Goal: Task Accomplishment & Management: Use online tool/utility

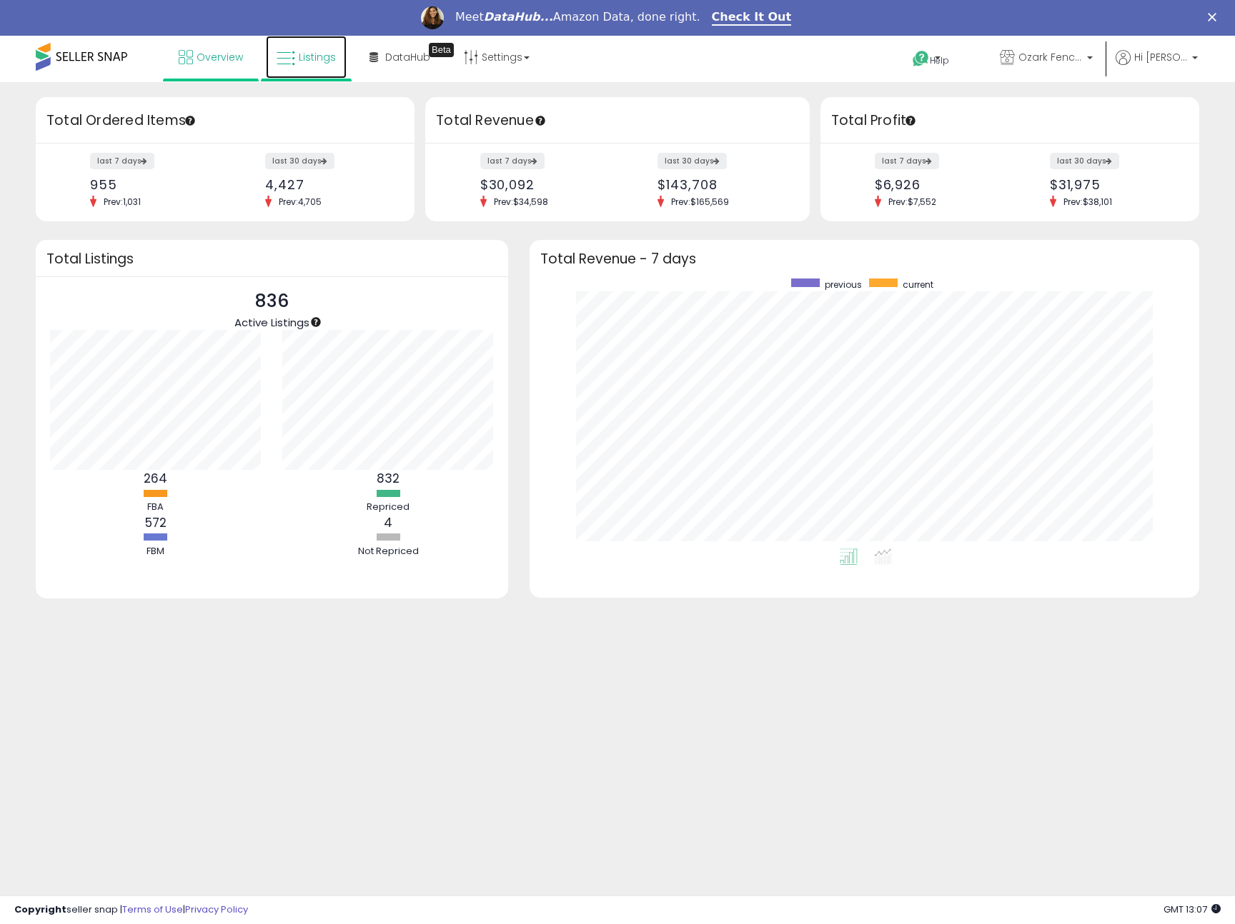
click at [299, 53] on span "Listings" at bounding box center [317, 57] width 37 height 14
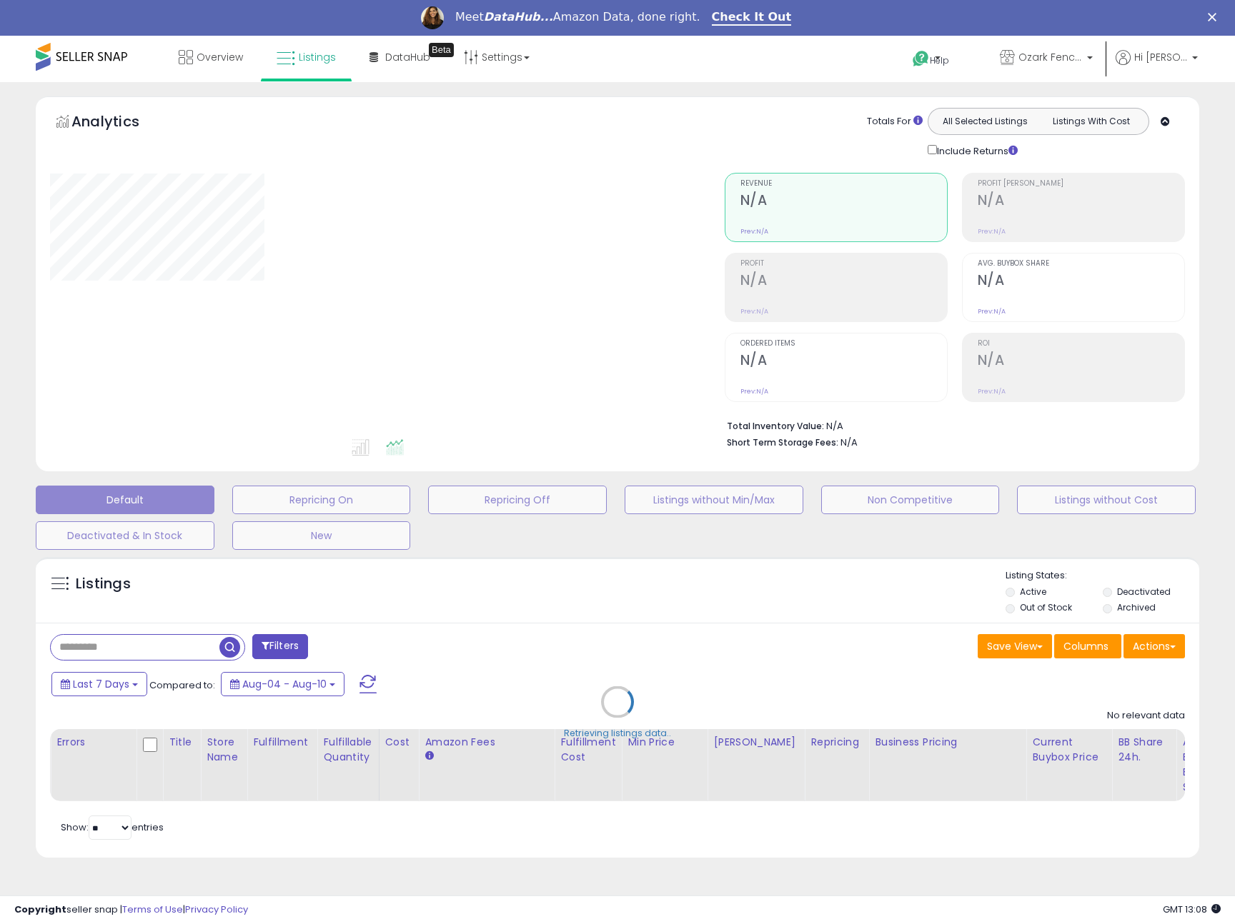
click at [131, 643] on div "Retrieving listings data.." at bounding box center [617, 713] width 1185 height 326
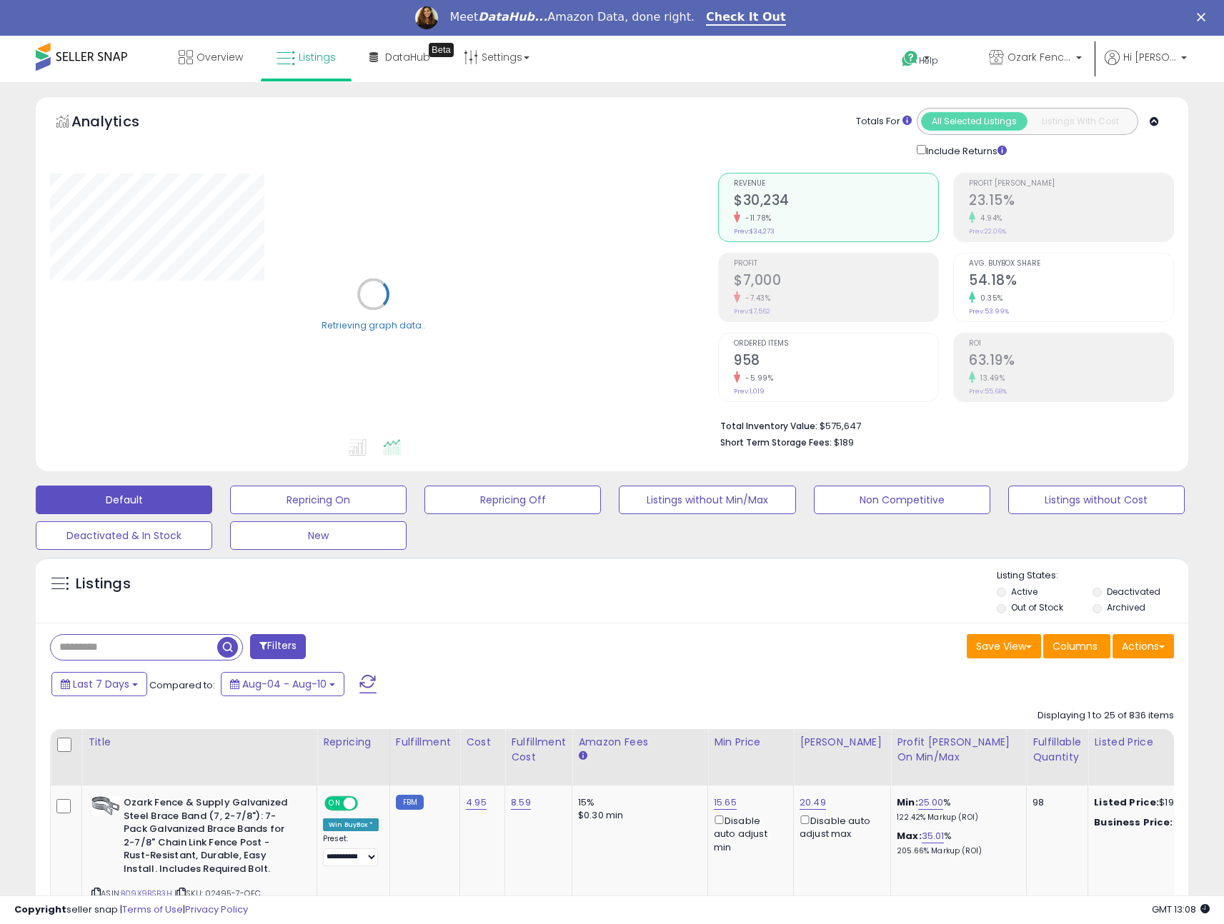
click at [99, 654] on input "text" at bounding box center [134, 647] width 166 height 25
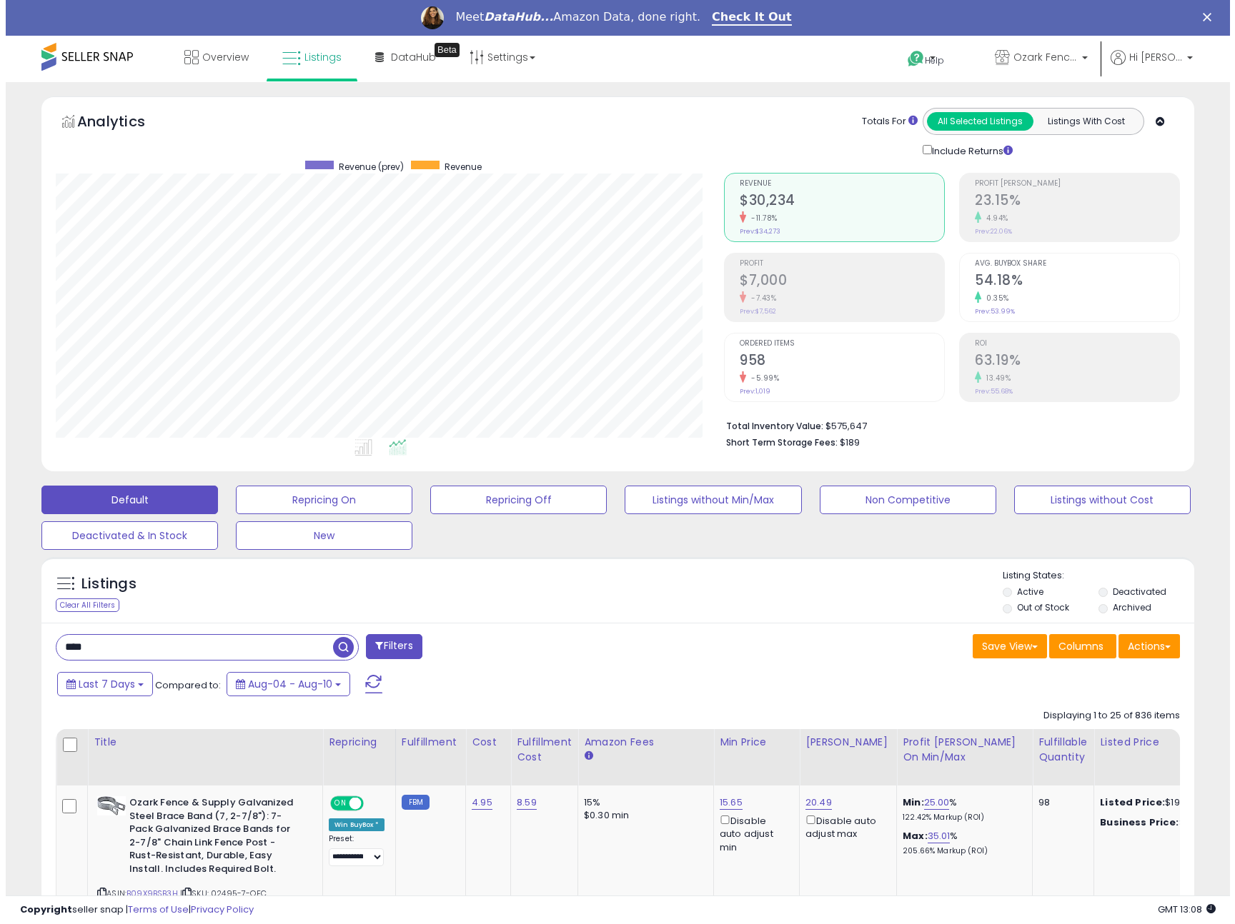
scroll to position [293, 668]
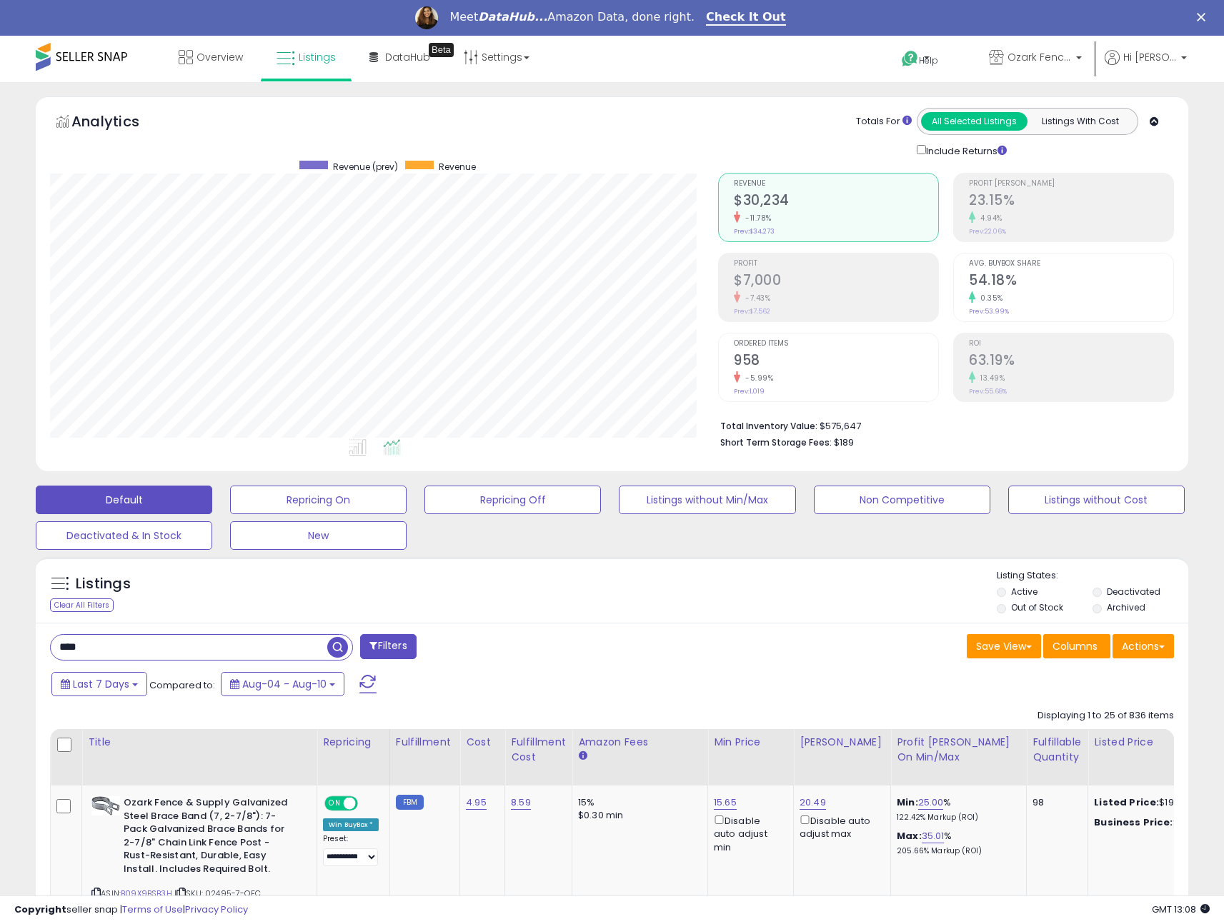
type input "****"
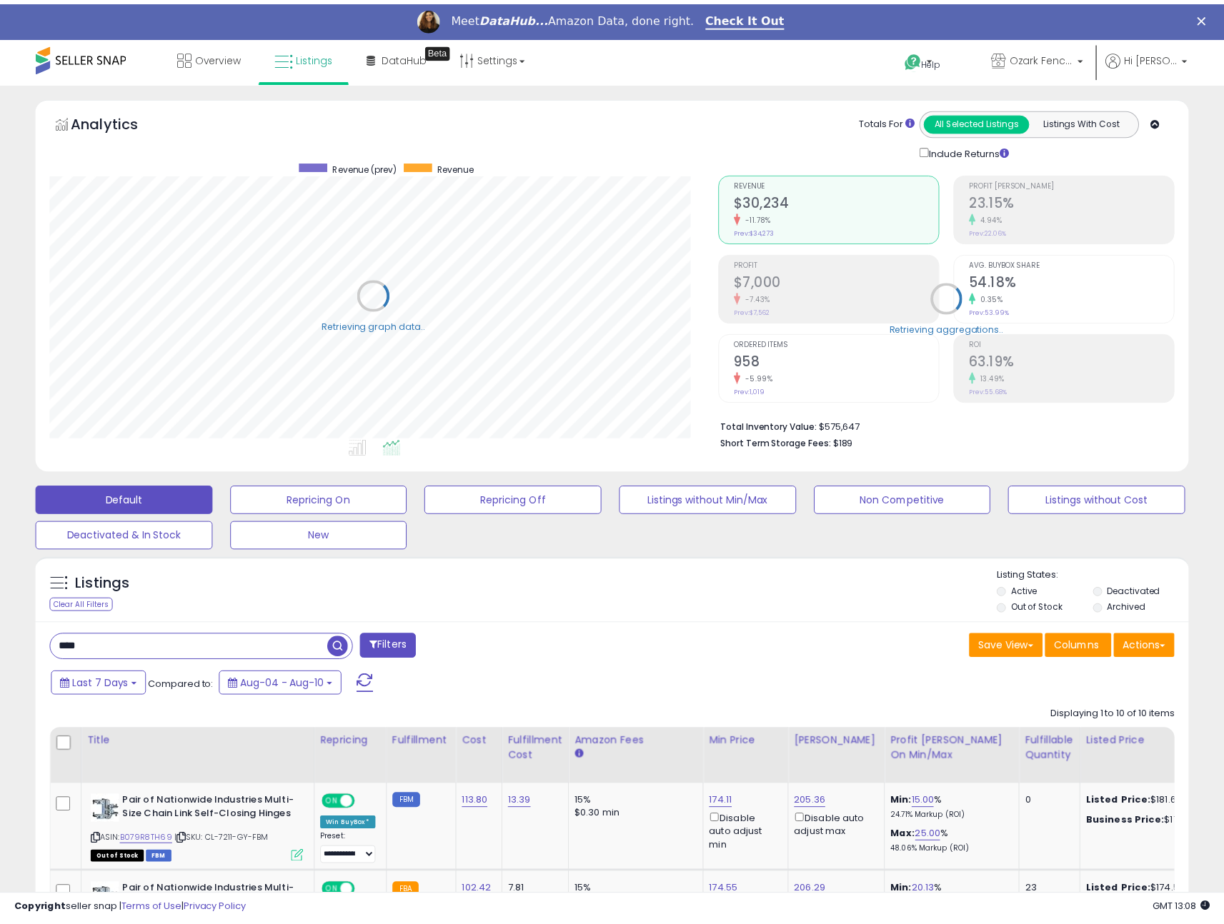
scroll to position [714130, 713755]
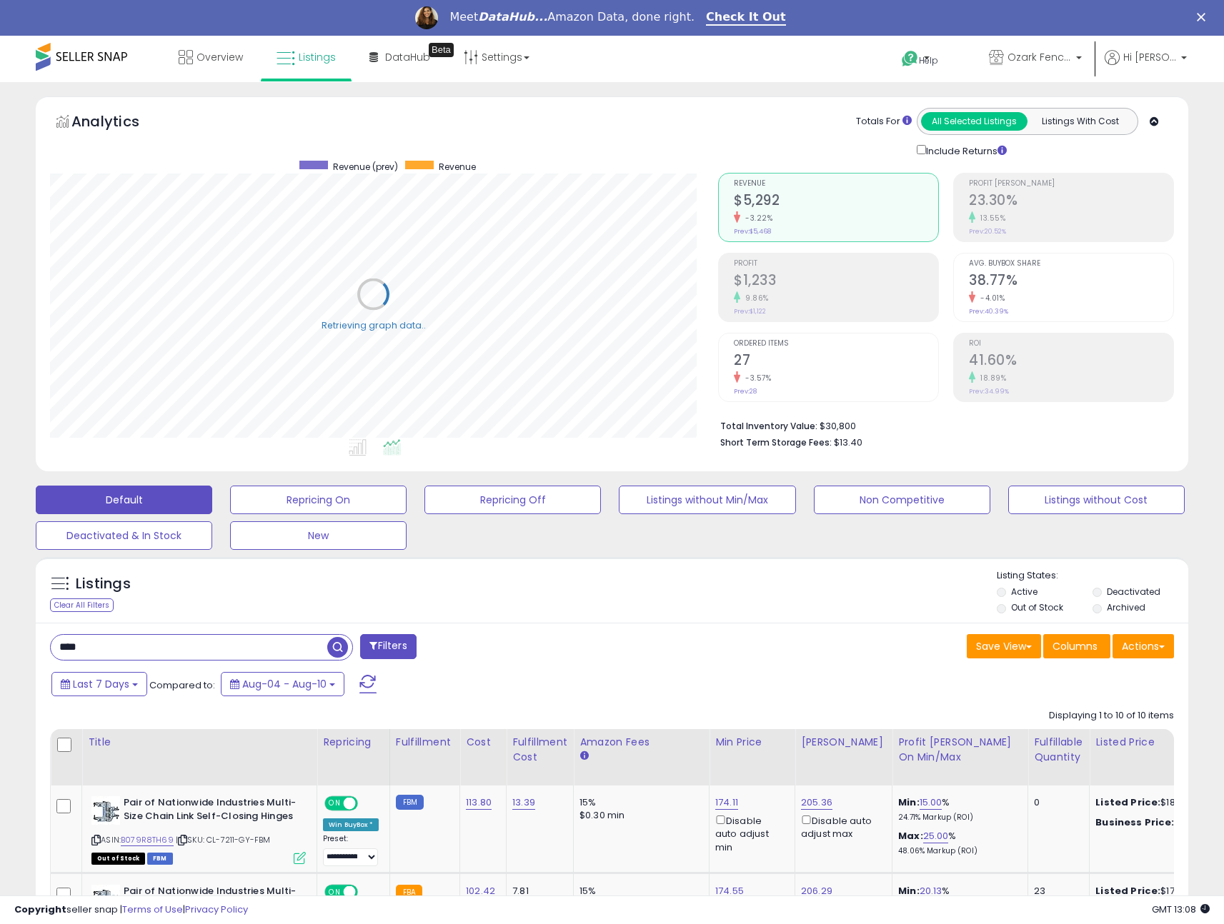
click at [1018, 605] on label "Out of Stock" at bounding box center [1037, 608] width 52 height 12
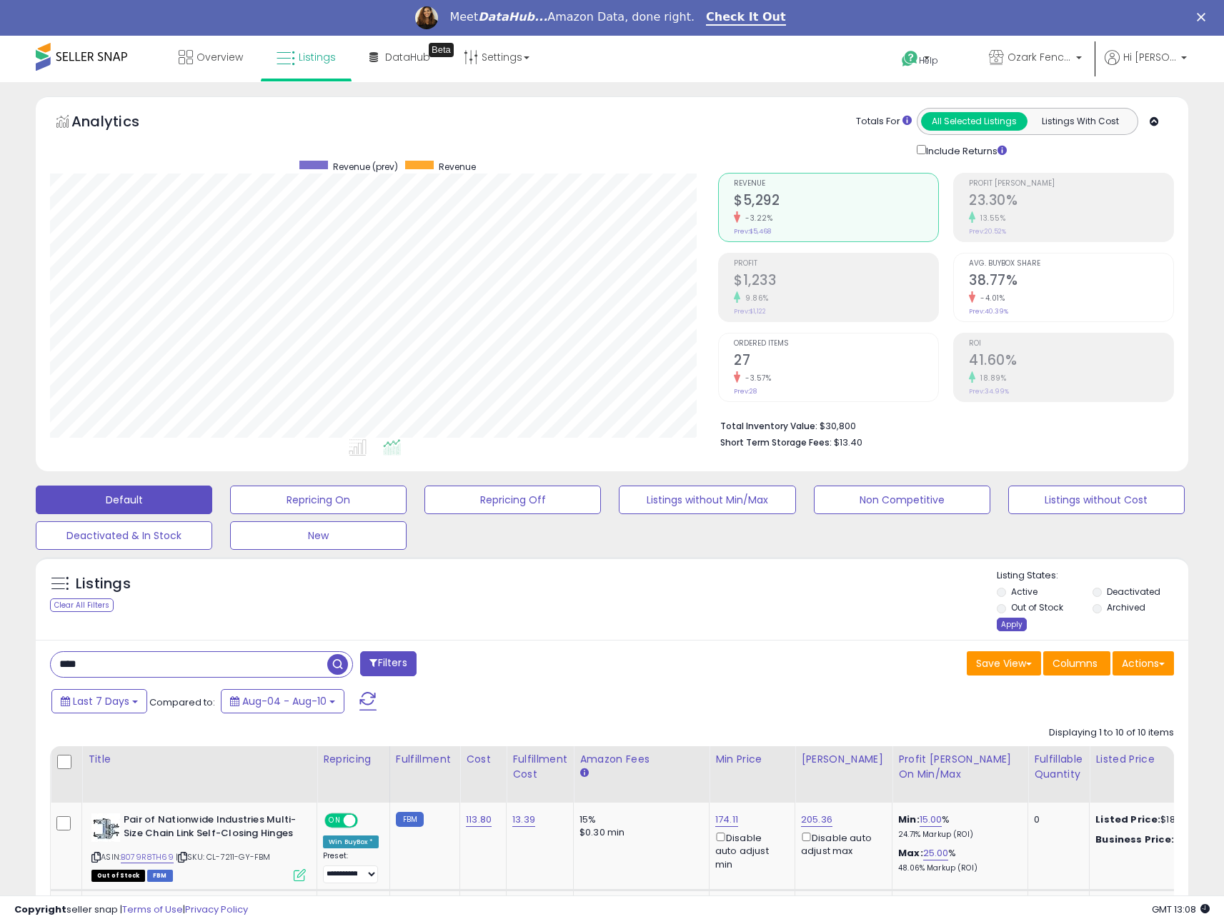
scroll to position [293, 668]
click at [750, 604] on div "Listings Clear All Filters Listing States:" at bounding box center [612, 602] width 1152 height 66
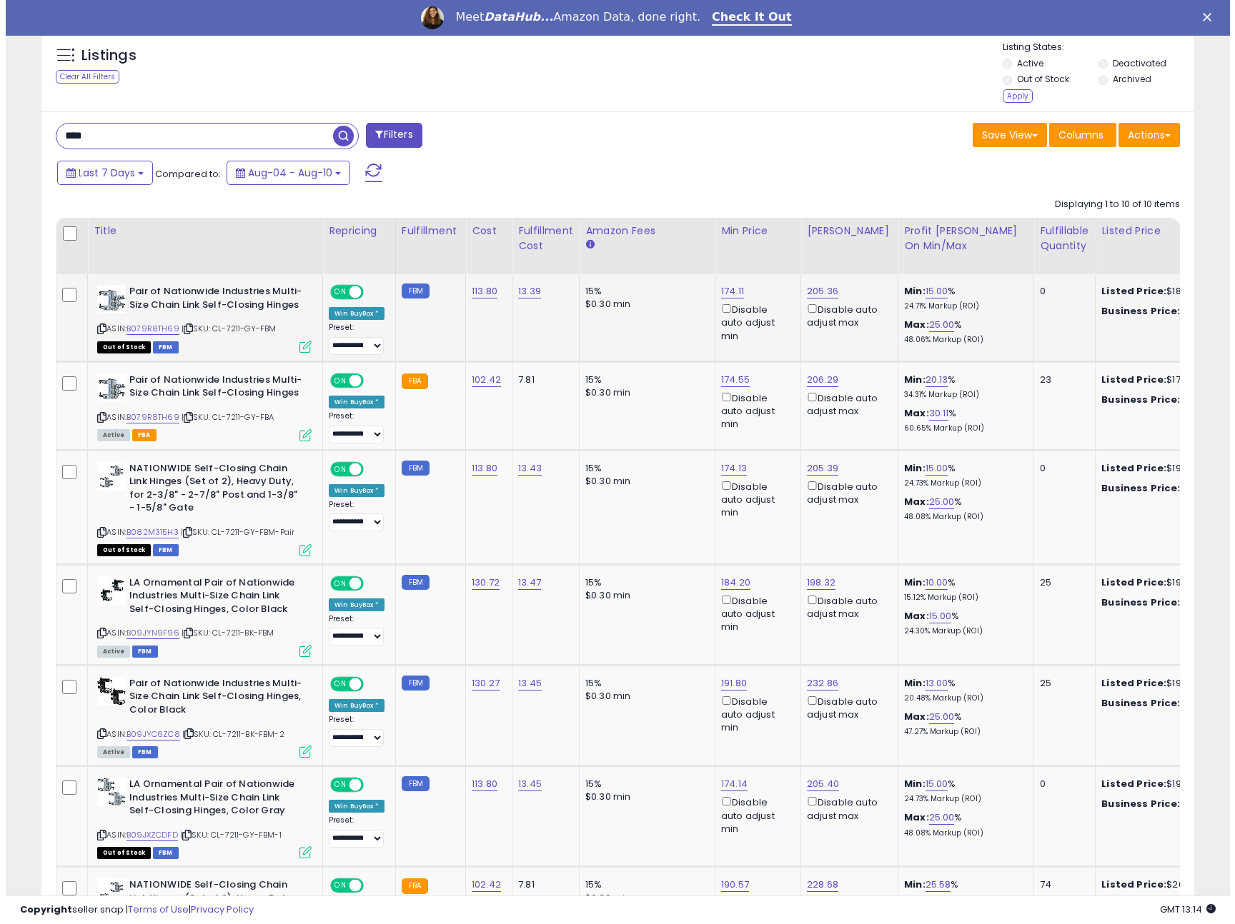
scroll to position [0, 0]
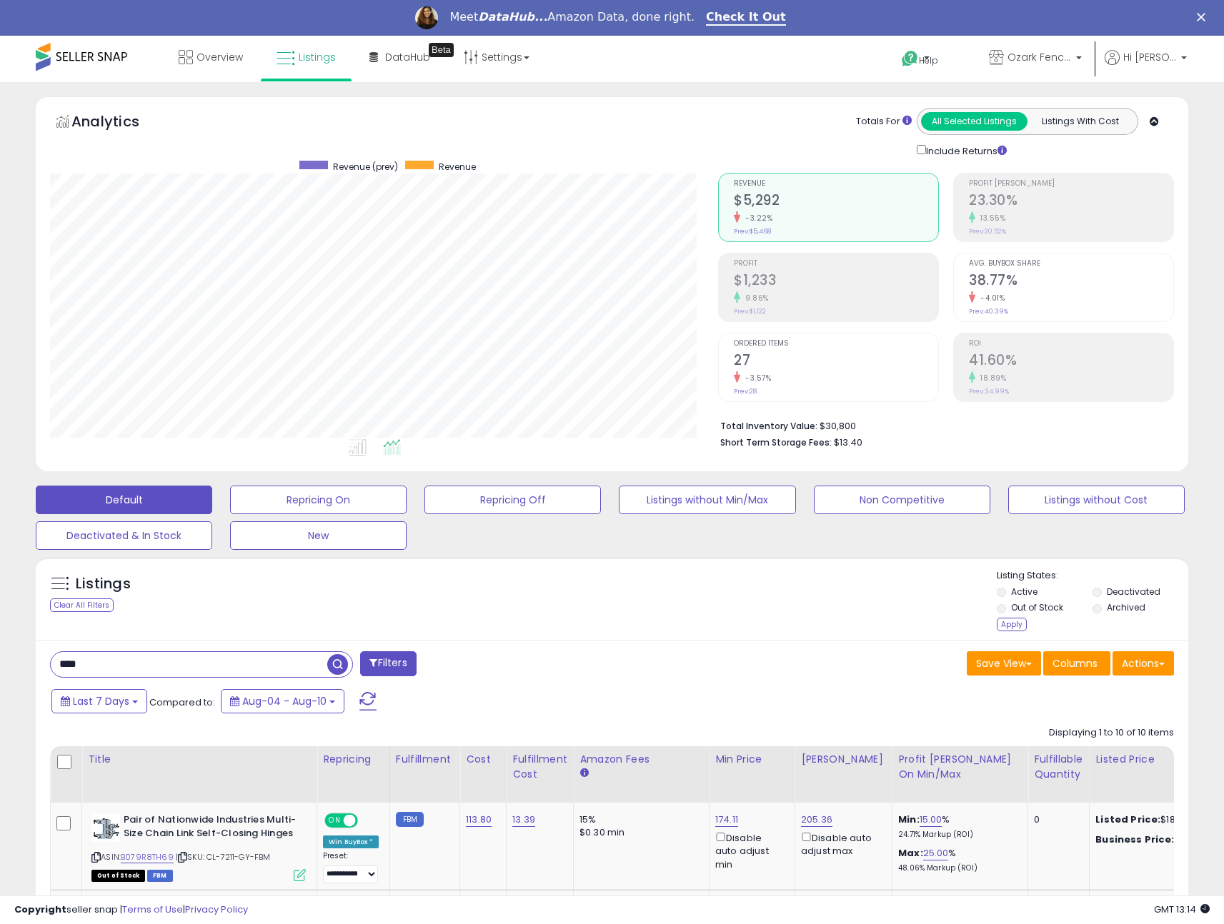
click at [123, 656] on input "****" at bounding box center [189, 664] width 276 height 25
click at [312, 605] on div "Listings" at bounding box center [612, 602] width 1152 height 66
click at [338, 660] on span "button" at bounding box center [337, 664] width 21 height 21
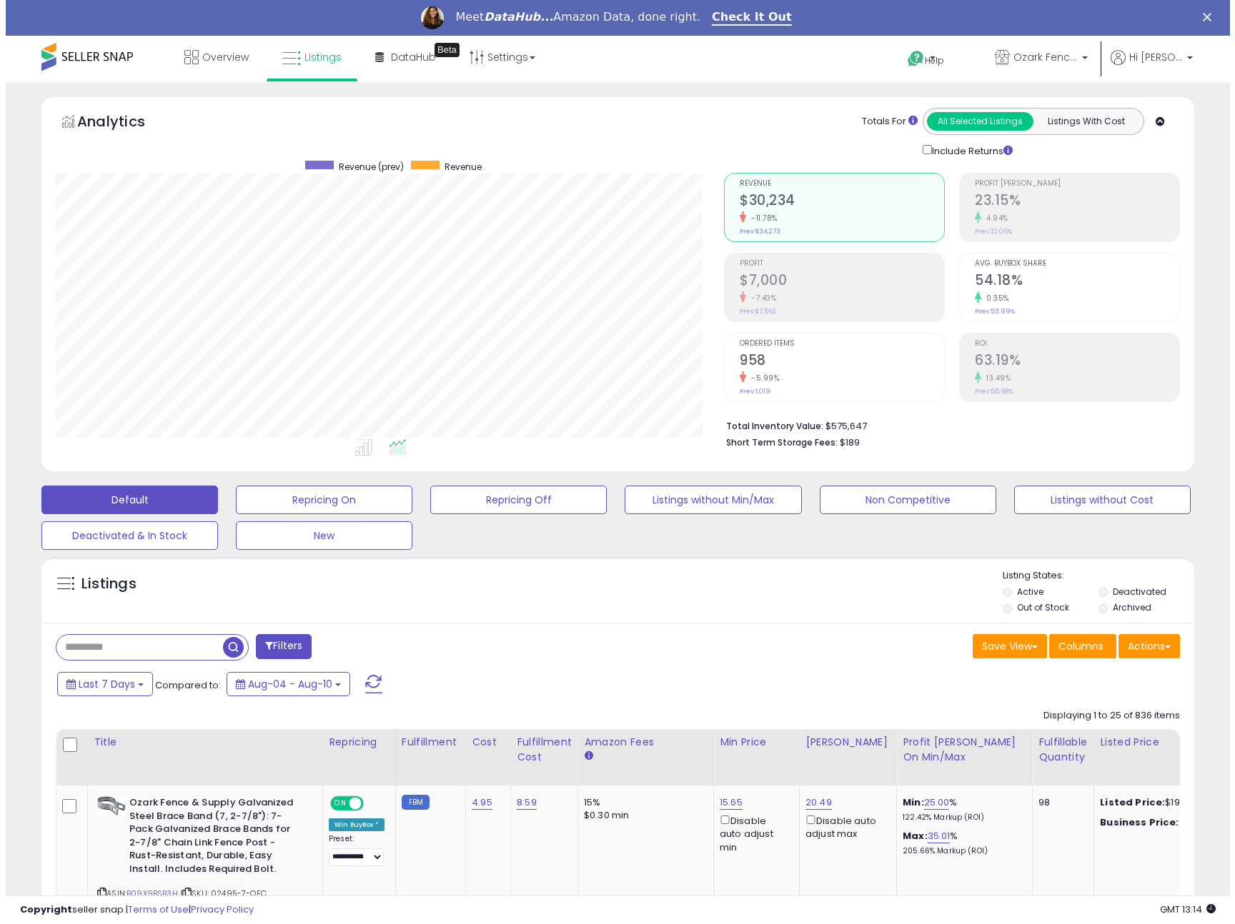
scroll to position [293, 668]
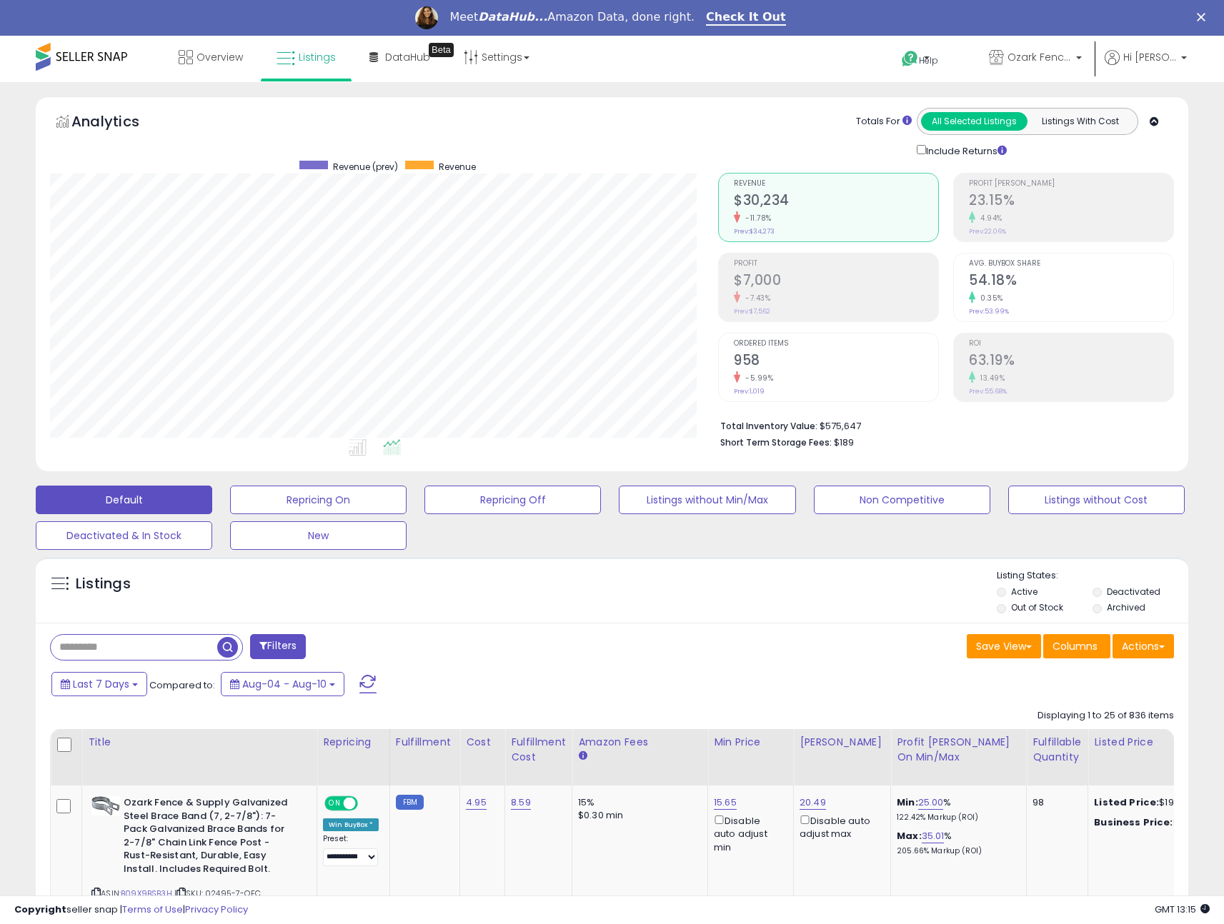
click at [1059, 604] on label "Out of Stock" at bounding box center [1037, 608] width 52 height 12
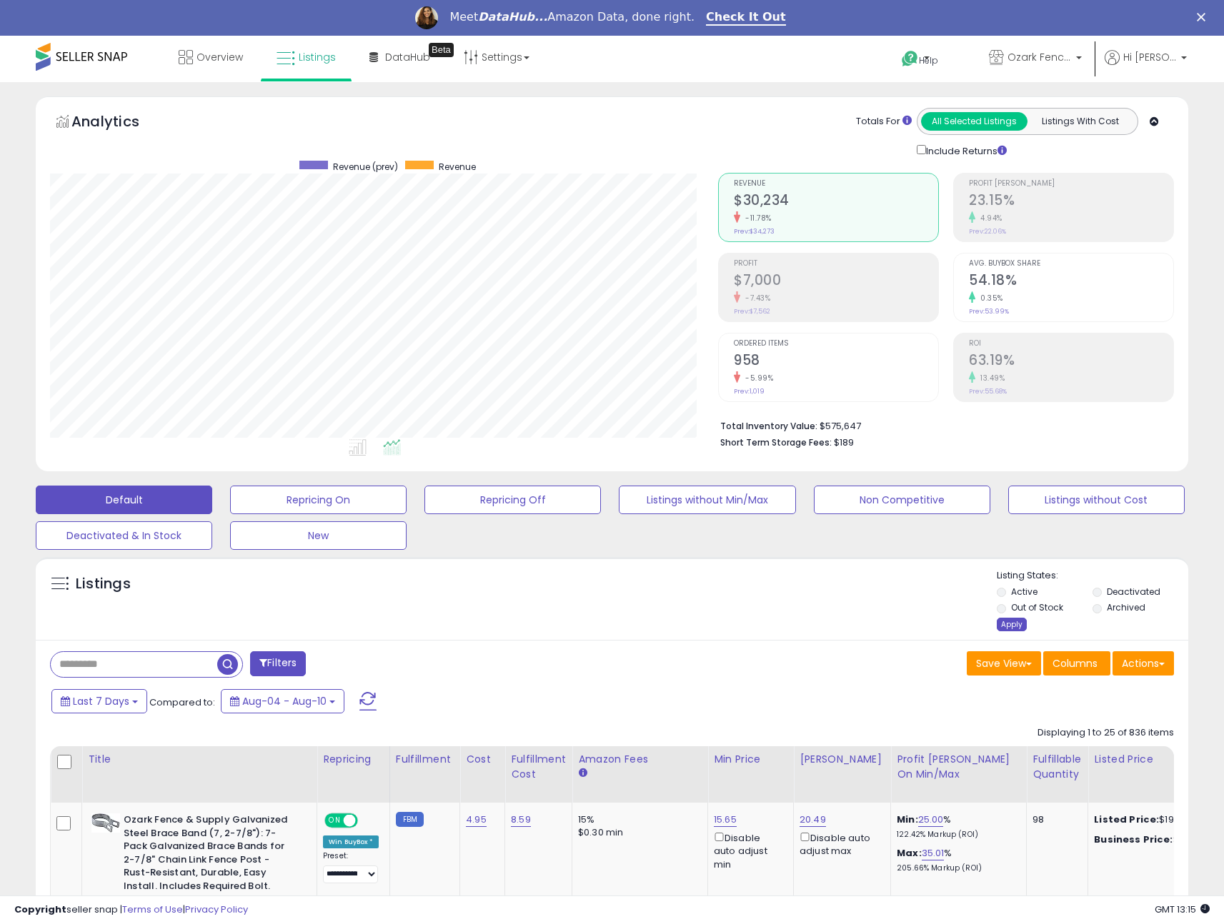
click at [1021, 619] on div "Apply" at bounding box center [1012, 625] width 30 height 14
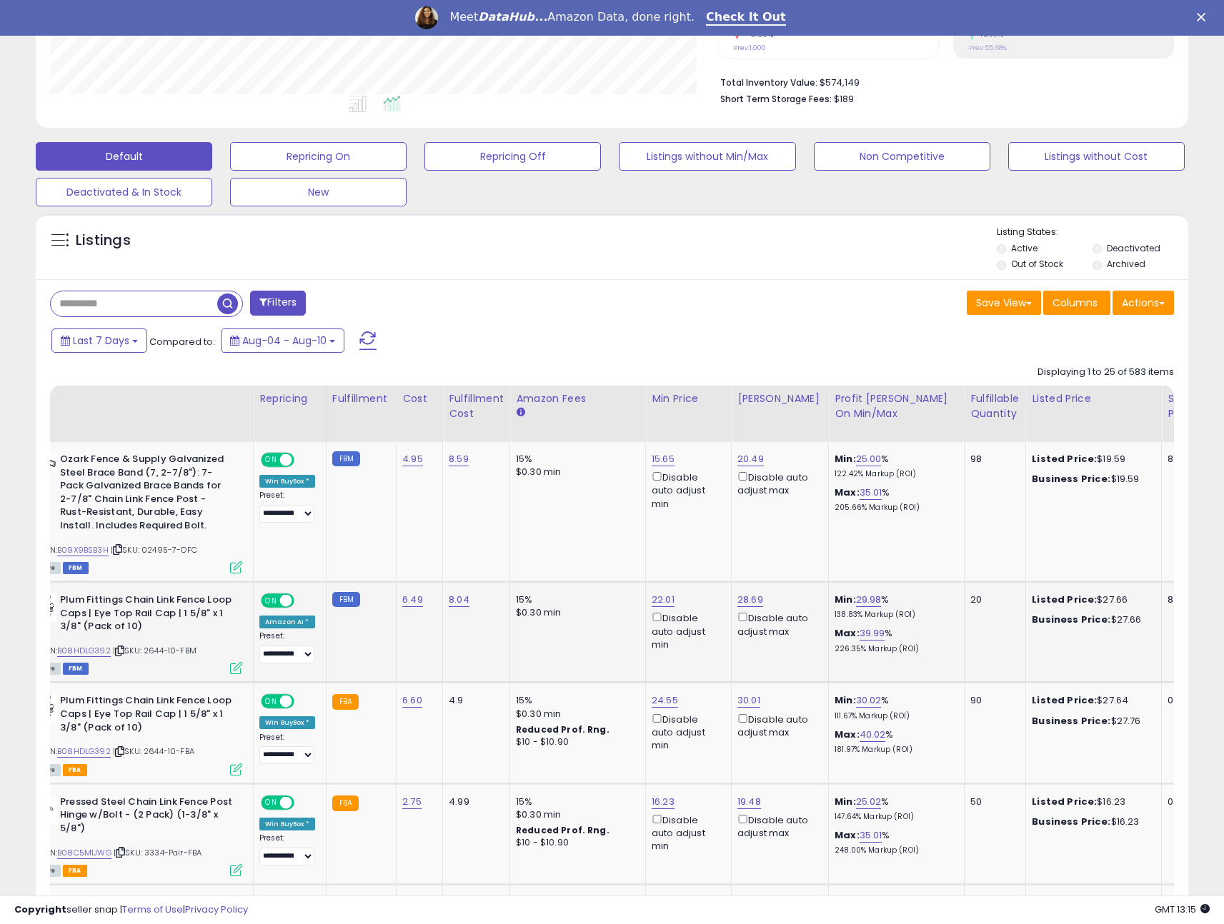
scroll to position [0, 65]
